Goal: Task Accomplishment & Management: Complete application form

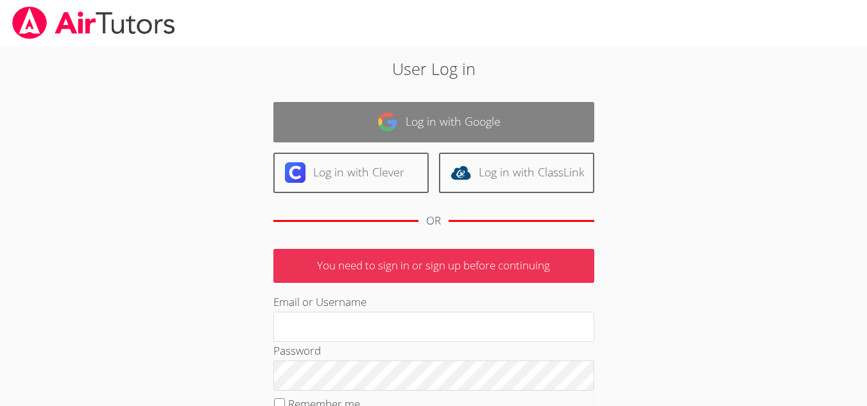
click at [427, 117] on link "Log in with Google" at bounding box center [433, 122] width 321 height 40
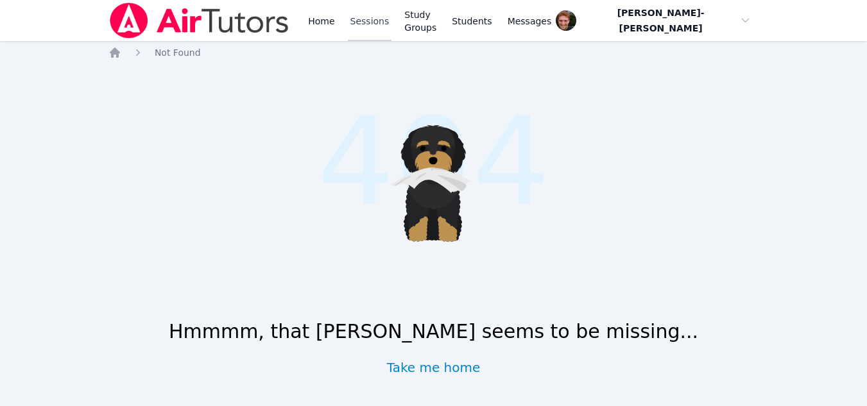
click at [348, 13] on link "Sessions" at bounding box center [370, 20] width 44 height 41
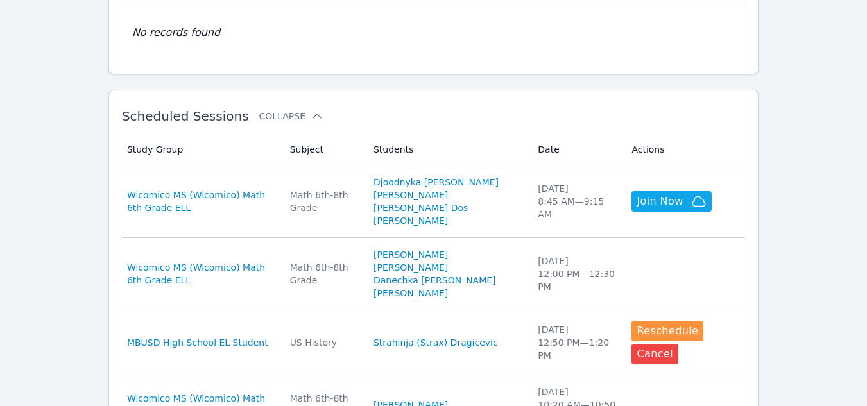
scroll to position [307, 0]
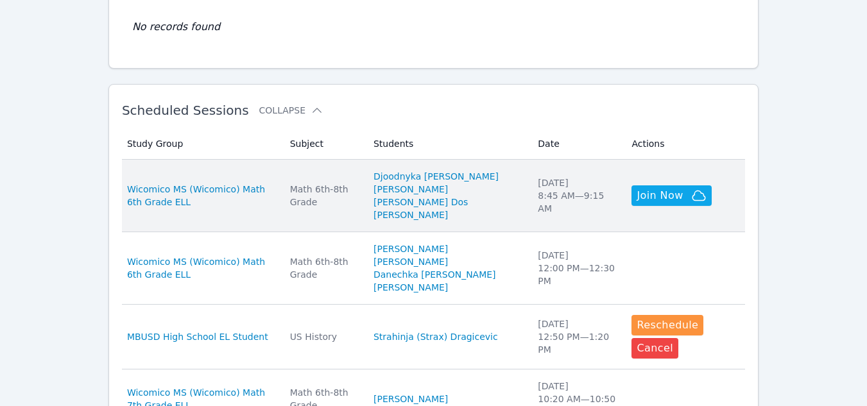
click at [358, 191] on div "Math 6th-8th Grade" at bounding box center [324, 196] width 68 height 26
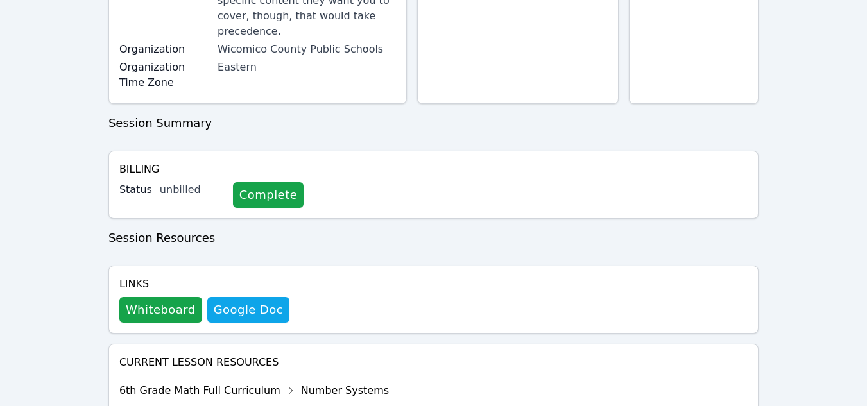
scroll to position [345, 0]
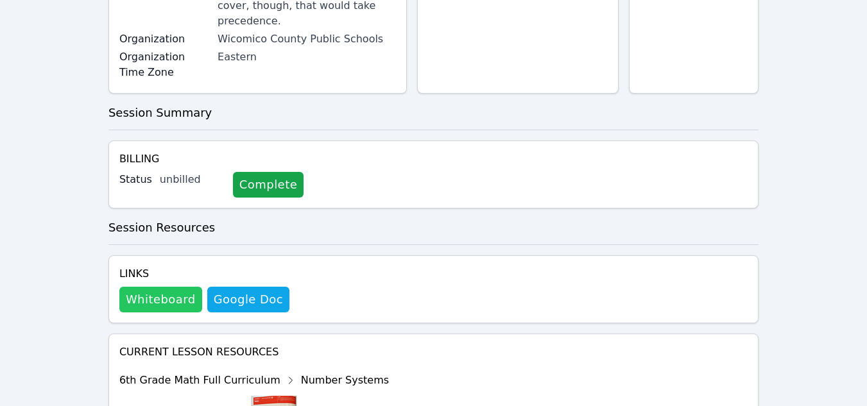
click at [176, 287] on button "Whiteboard" at bounding box center [160, 300] width 83 height 26
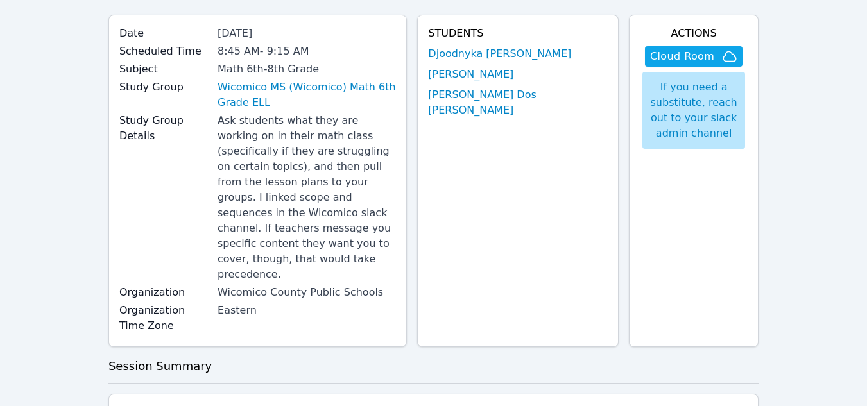
scroll to position [69, 0]
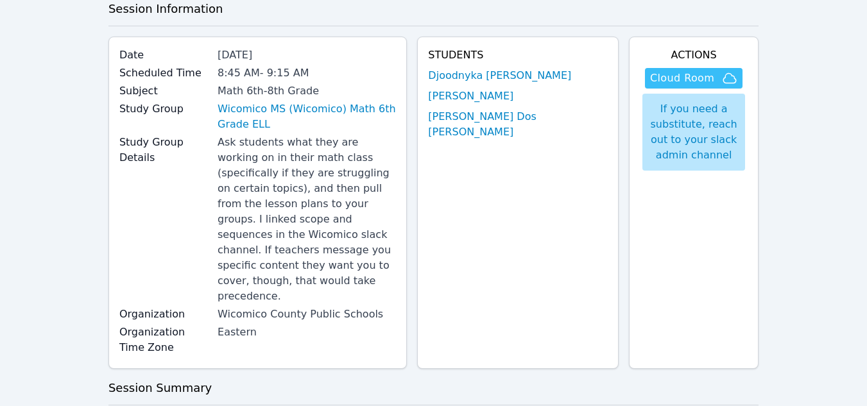
click at [669, 75] on span "Cloud Room" at bounding box center [682, 78] width 64 height 15
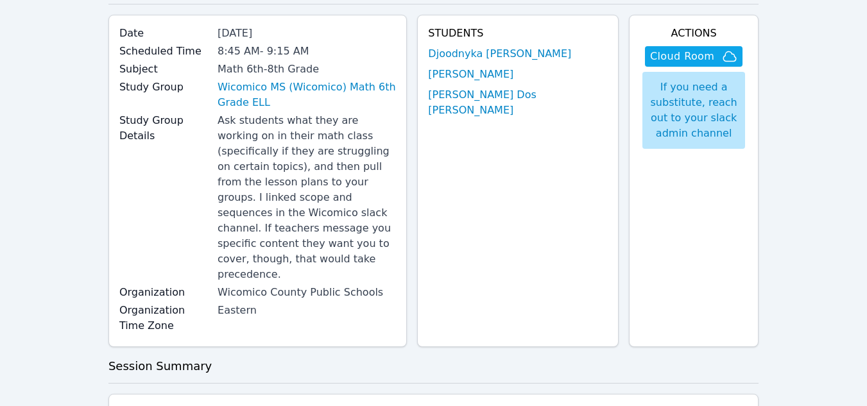
scroll to position [0, 0]
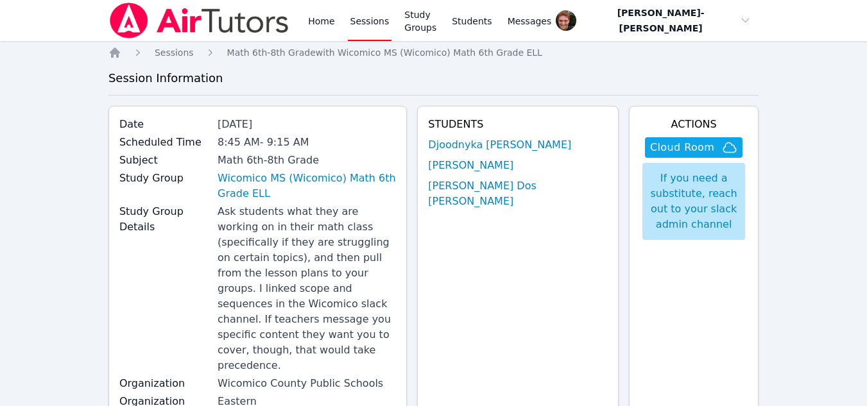
click at [363, 24] on link "Sessions" at bounding box center [370, 20] width 44 height 41
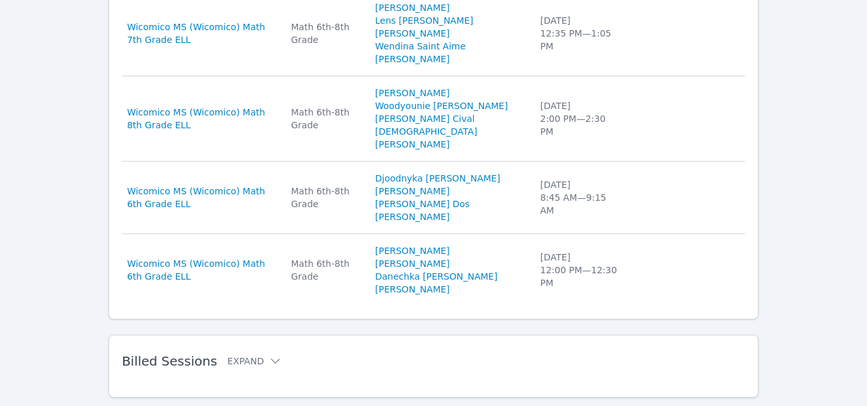
scroll to position [935, 0]
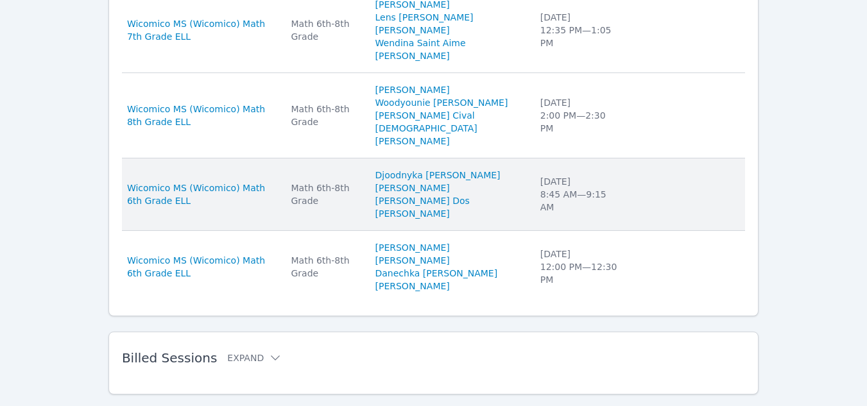
click at [359, 182] on div "Math 6th-8th Grade" at bounding box center [325, 195] width 69 height 26
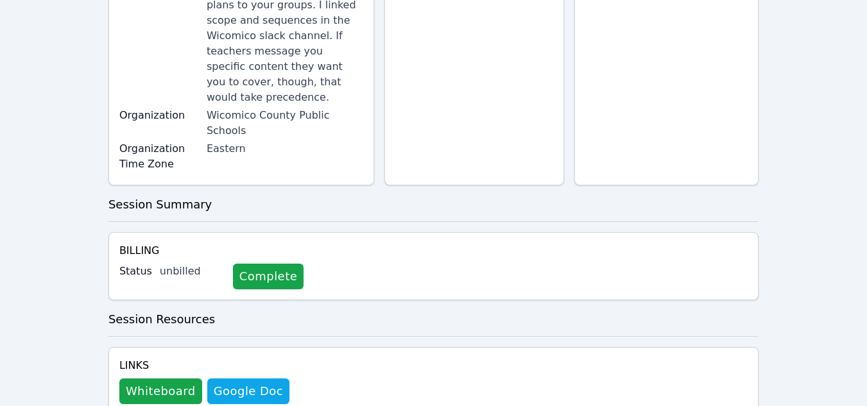
scroll to position [352, 0]
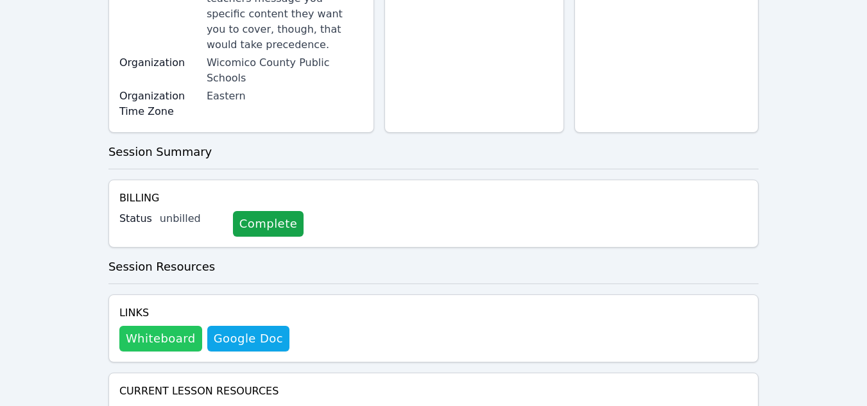
click at [172, 326] on button "Whiteboard" at bounding box center [160, 339] width 83 height 26
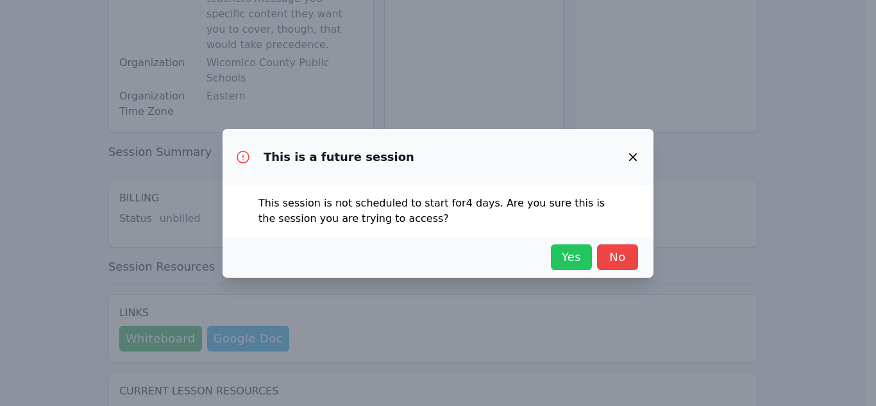
click at [560, 261] on span "Yes" at bounding box center [572, 257] width 28 height 18
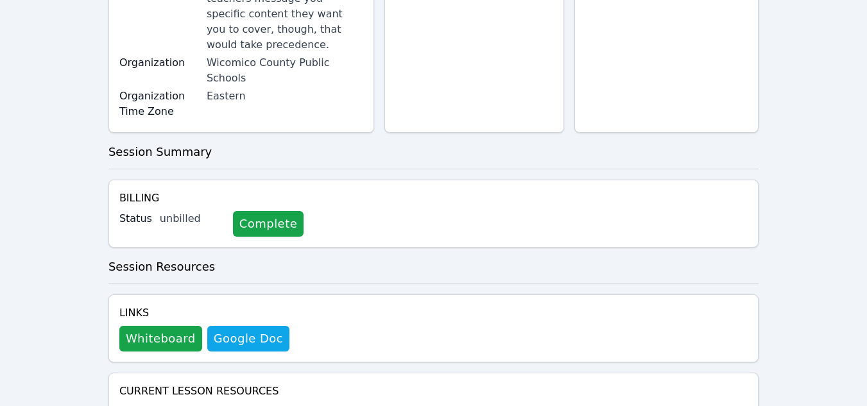
scroll to position [0, 0]
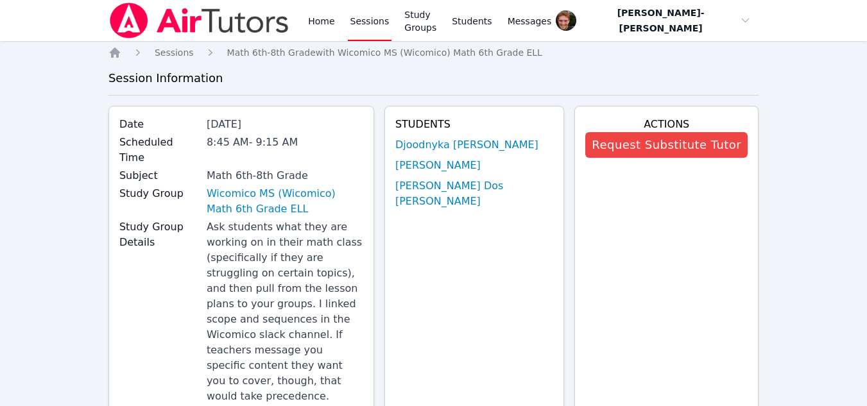
click at [359, 26] on link "Sessions" at bounding box center [370, 20] width 44 height 41
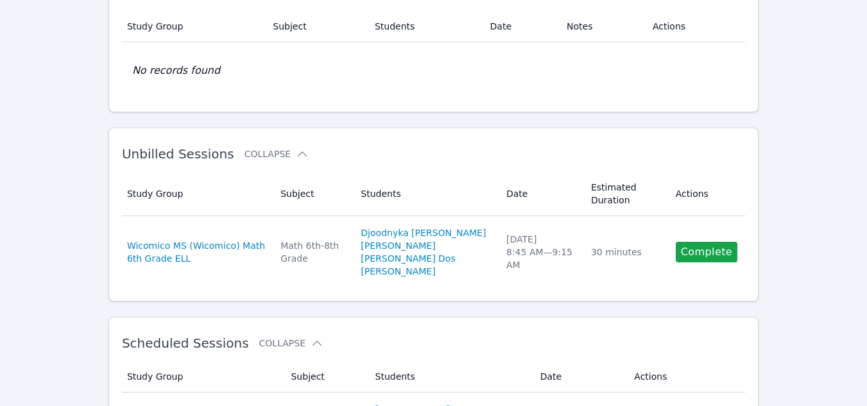
scroll to position [103, 0]
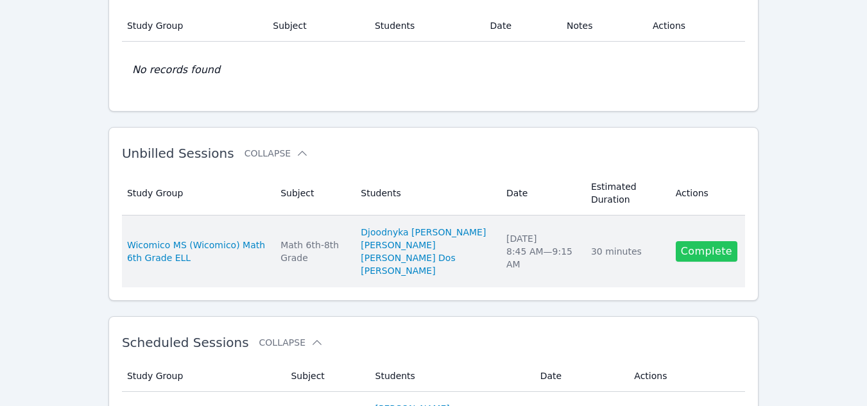
click at [697, 250] on link "Complete" at bounding box center [707, 251] width 62 height 21
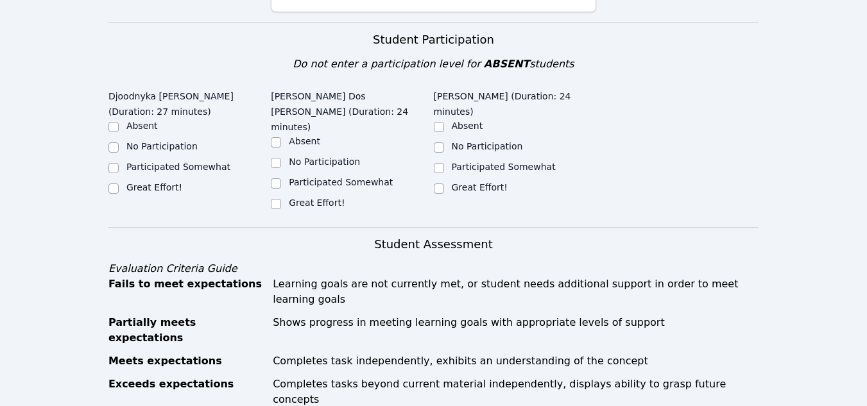
scroll to position [438, 0]
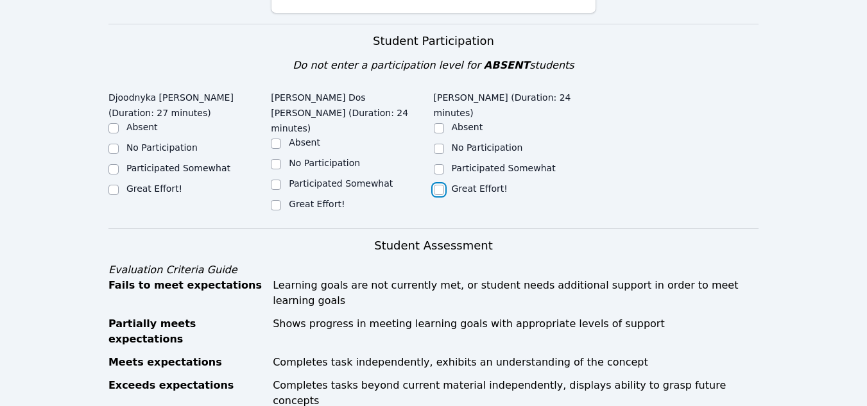
click at [439, 185] on input "Great Effort!" at bounding box center [439, 190] width 10 height 10
checkbox input "true"
click at [278, 200] on input "Great Effort!" at bounding box center [276, 205] width 10 height 10
checkbox input "true"
click at [140, 184] on label "Great Effort!" at bounding box center [154, 189] width 56 height 10
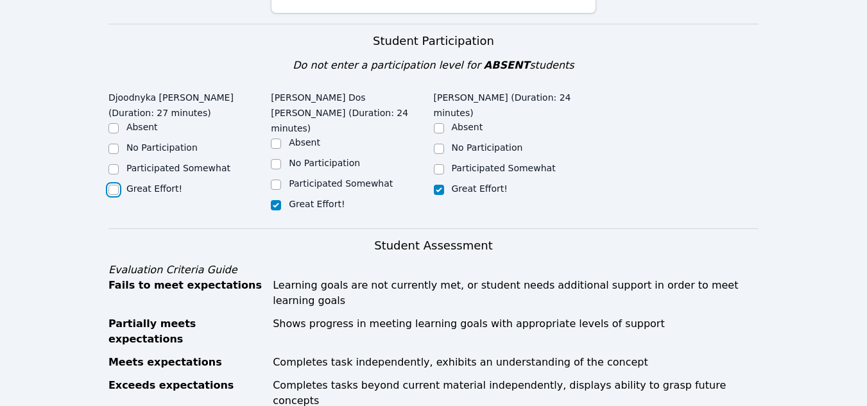
click at [119, 185] on input "Great Effort!" at bounding box center [113, 190] width 10 height 10
checkbox input "true"
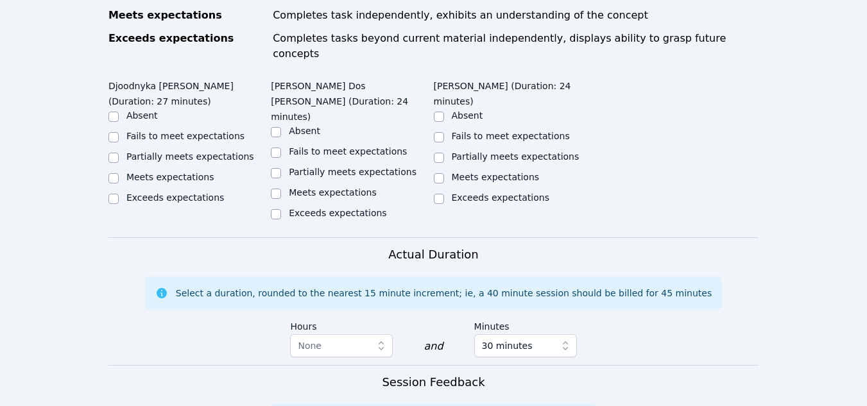
scroll to position [701, 0]
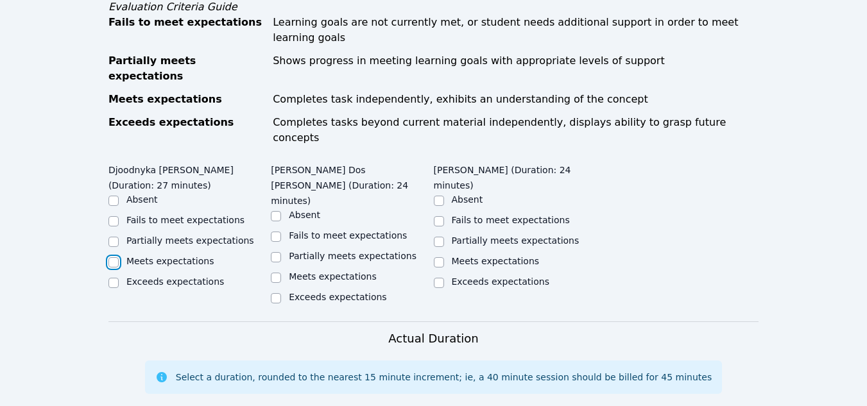
click at [115, 257] on input "Meets expectations" at bounding box center [113, 262] width 10 height 10
checkbox input "true"
click at [298, 271] on label "Meets expectations" at bounding box center [333, 276] width 88 height 10
click at [281, 273] on input "Meets expectations" at bounding box center [276, 278] width 10 height 10
checkbox input "true"
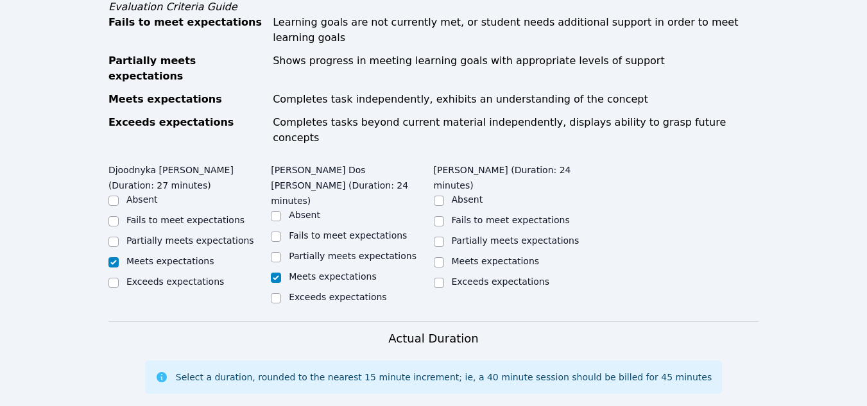
click at [446, 255] on div "Meets expectations" at bounding box center [515, 262] width 162 height 15
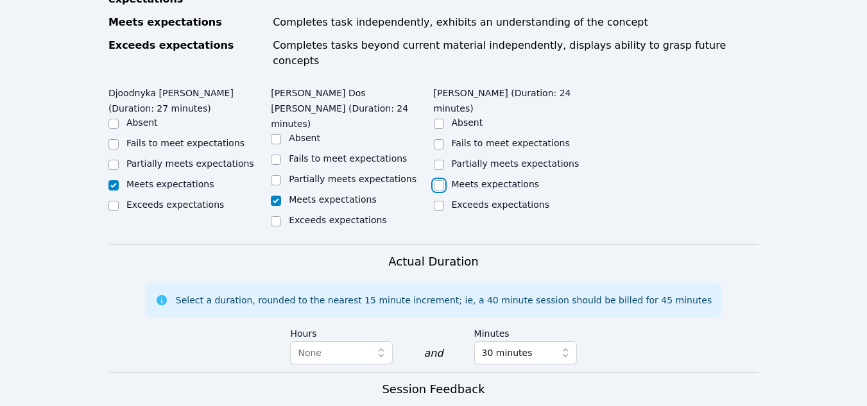
click at [441, 180] on input "Meets expectations" at bounding box center [439, 185] width 10 height 10
checkbox input "true"
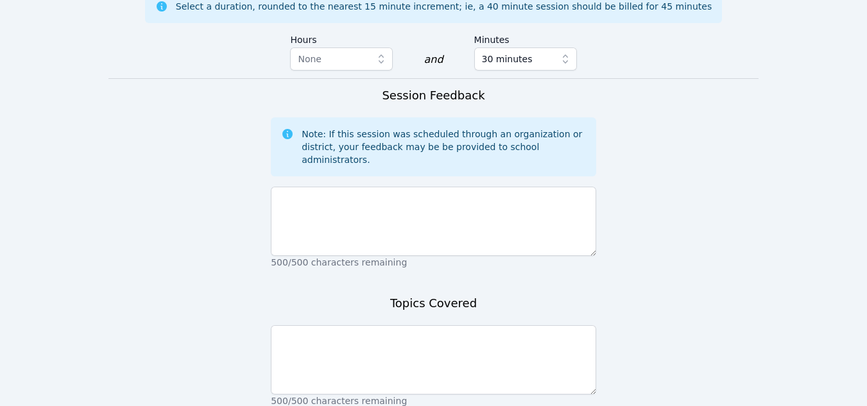
scroll to position [1072, 0]
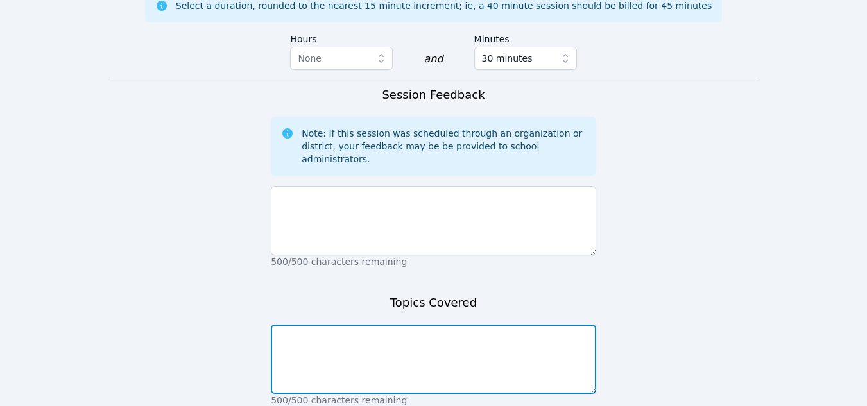
click at [374, 325] on textarea at bounding box center [433, 359] width 325 height 69
type textarea "Area of triangles and composite shapes"
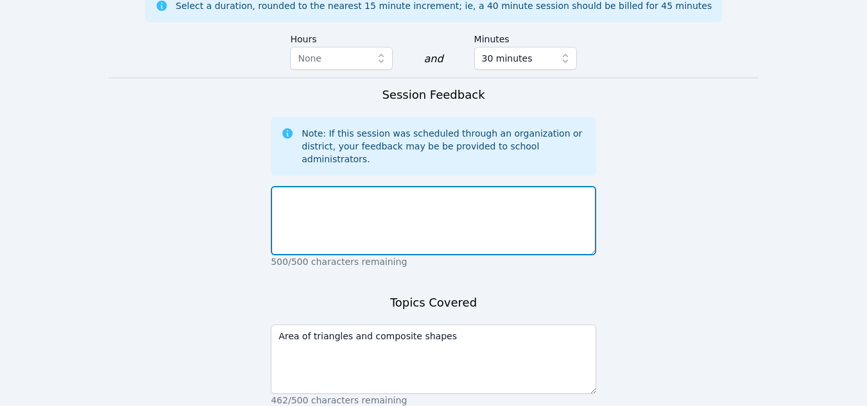
click at [318, 186] on textarea at bounding box center [433, 220] width 325 height 69
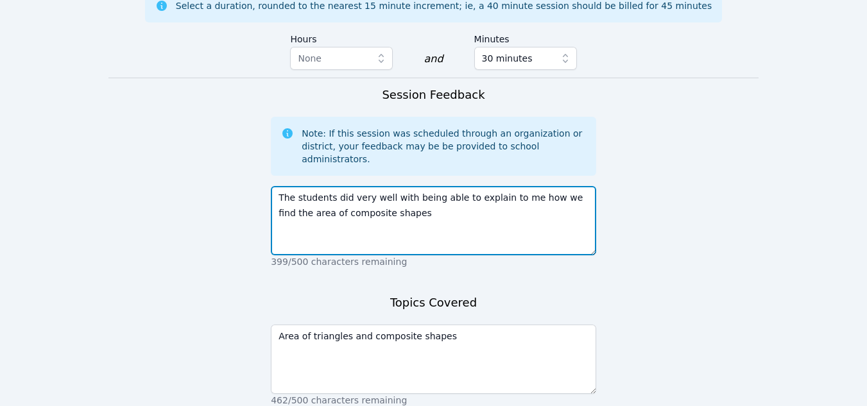
click at [457, 186] on textarea "The students did very well with being able to explain to me how we find the are…" at bounding box center [433, 220] width 325 height 69
click at [476, 186] on textarea "The students did very well with being able to use their owns words to explain t…" at bounding box center [433, 220] width 325 height 69
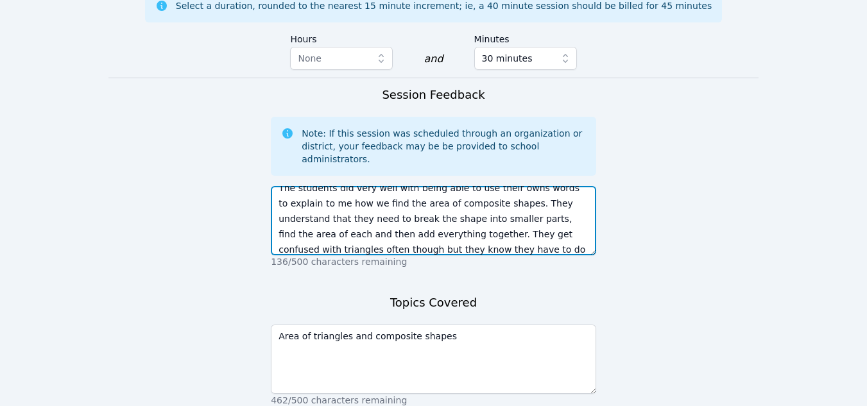
scroll to position [25, 0]
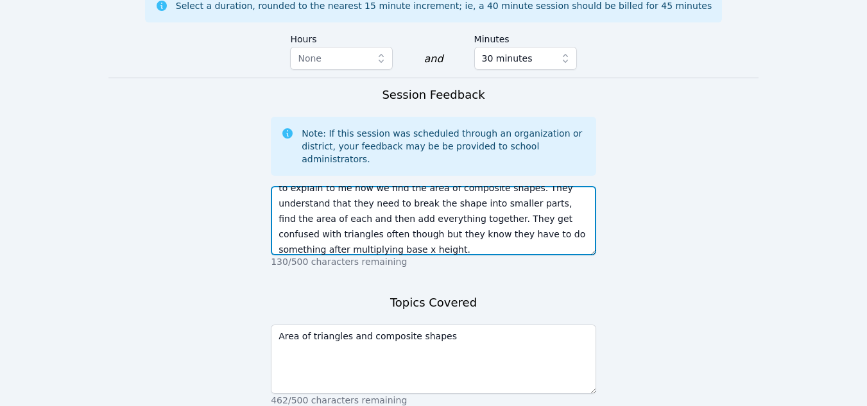
click at [329, 186] on textarea "The students did very well with being able to use their owns words to explain t…" at bounding box center [433, 220] width 325 height 69
type textarea "The students did very well with being able to use their owns words to explain t…"
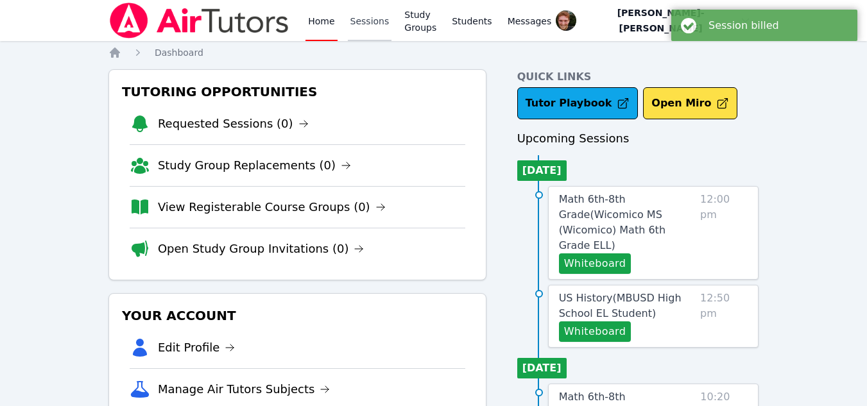
click at [362, 28] on link "Sessions" at bounding box center [370, 20] width 44 height 41
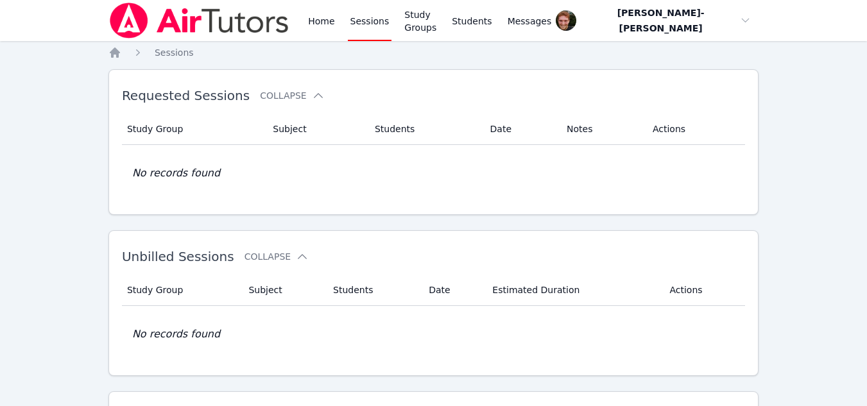
click at [354, 18] on link "Sessions" at bounding box center [370, 20] width 44 height 41
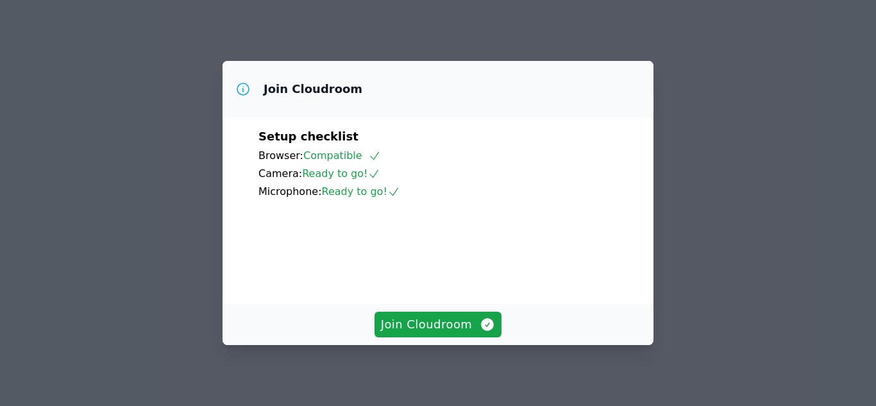
click at [470, 310] on div "Join Cloudroom" at bounding box center [438, 324] width 431 height 41
click at [465, 321] on span "Join Cloudroom" at bounding box center [438, 325] width 115 height 18
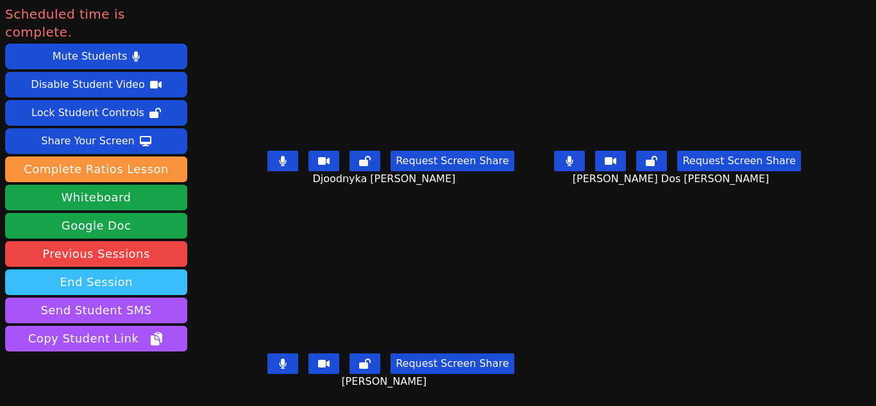
click at [96, 269] on button "End Session" at bounding box center [96, 282] width 182 height 26
